Goal: Check status: Check status

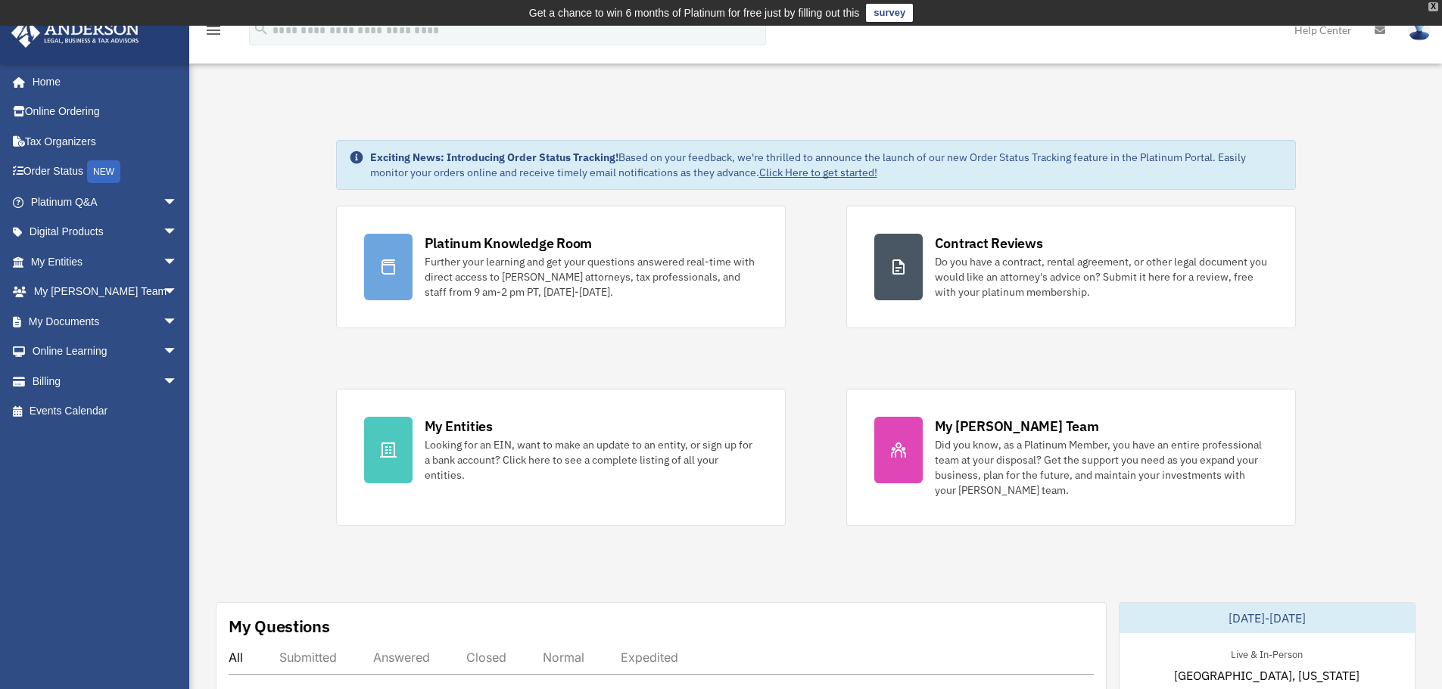
click at [1433, 5] on div "X" at bounding box center [1433, 6] width 10 height 9
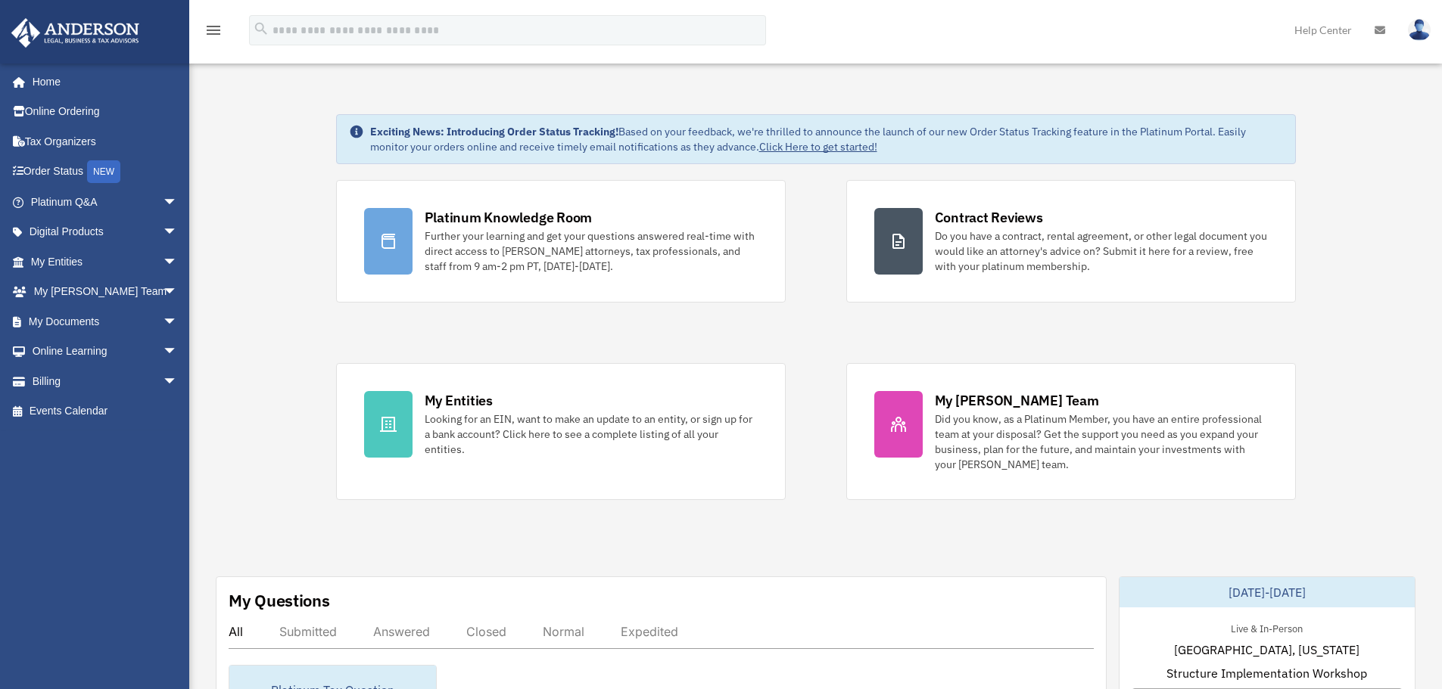
click at [1421, 26] on img at bounding box center [1419, 30] width 23 height 22
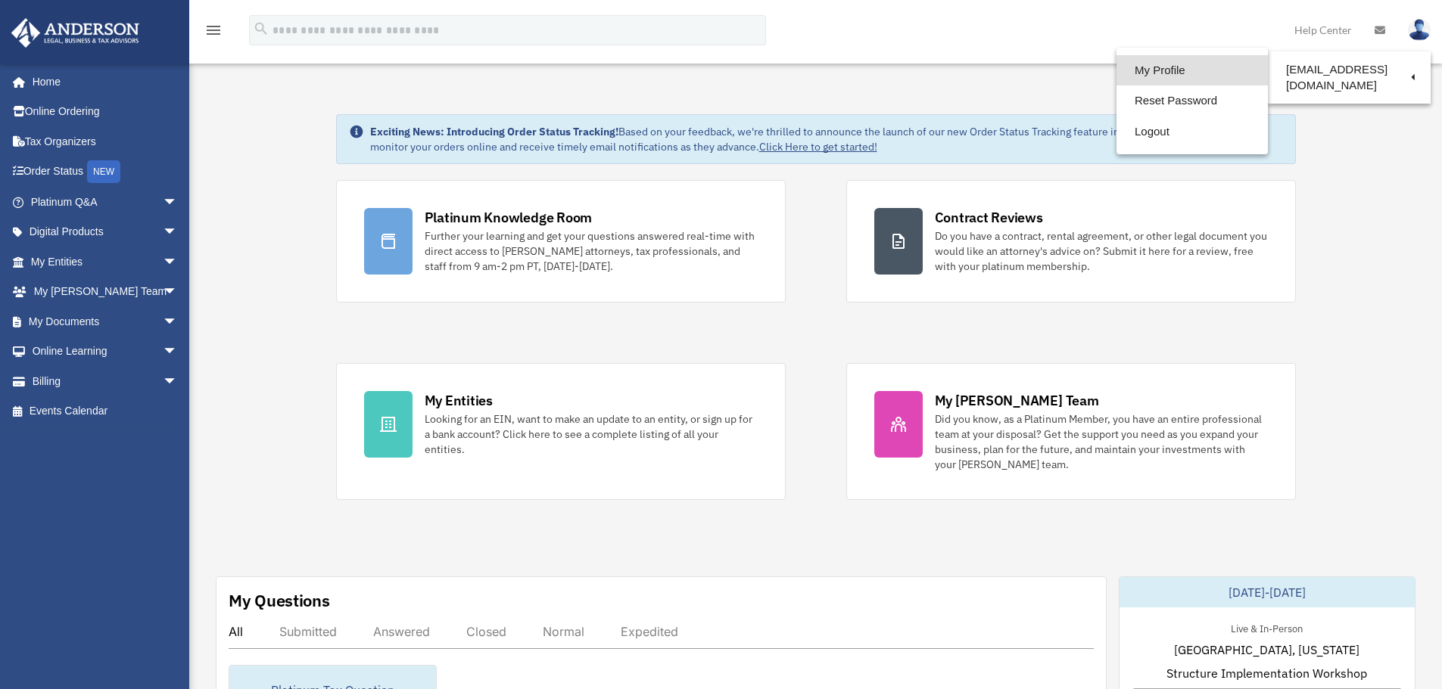
click at [1128, 68] on link "My Profile" at bounding box center [1191, 70] width 151 height 31
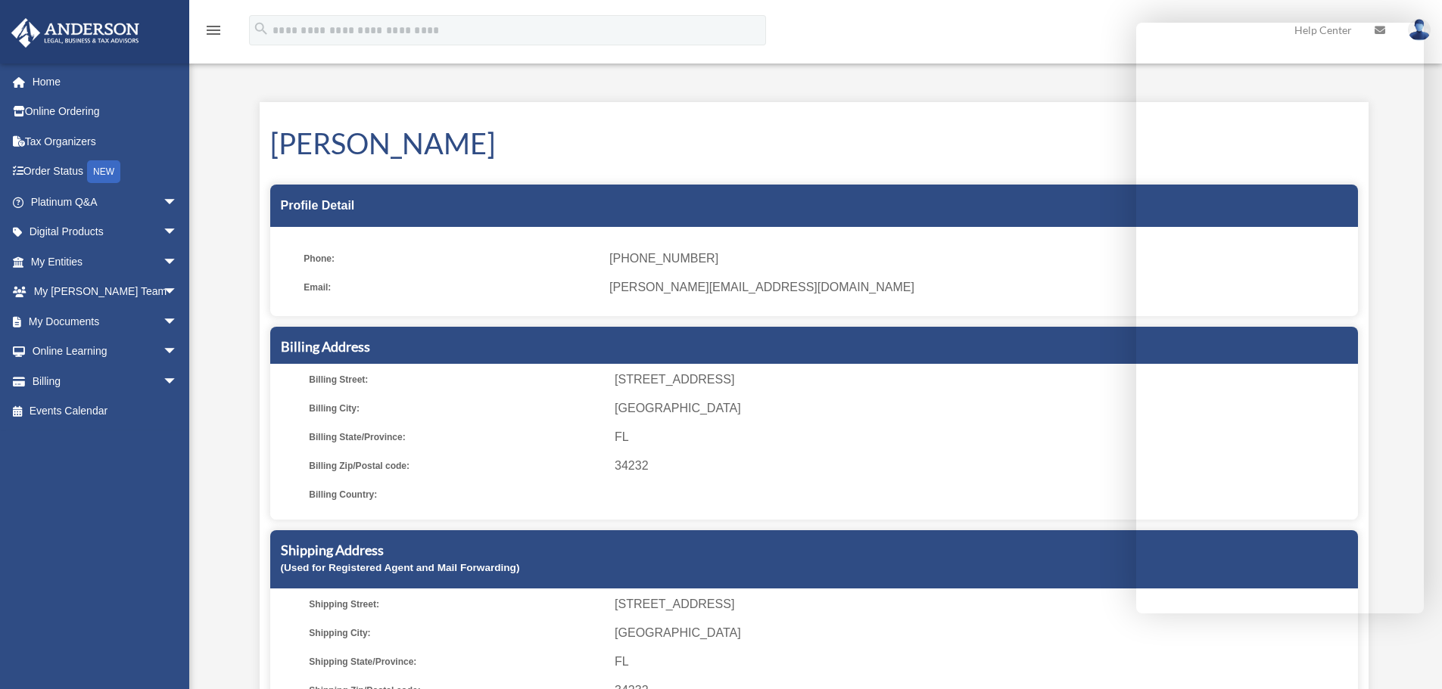
click at [1124, 663] on span "FL" at bounding box center [982, 662] width 737 height 21
click at [34, 167] on link "Order Status NEW" at bounding box center [106, 172] width 190 height 31
